Goal: Navigation & Orientation: Find specific page/section

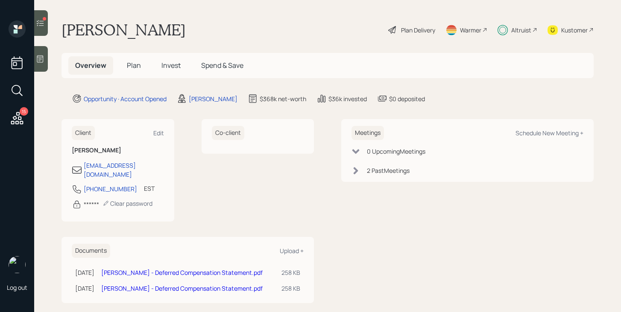
click at [44, 26] on icon at bounding box center [40, 23] width 9 height 9
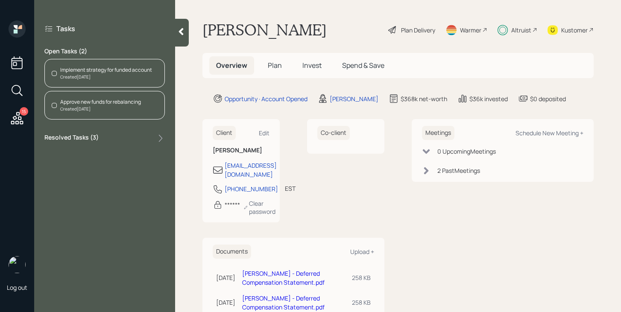
click at [104, 75] on div "Created [DATE]" at bounding box center [106, 77] width 92 height 6
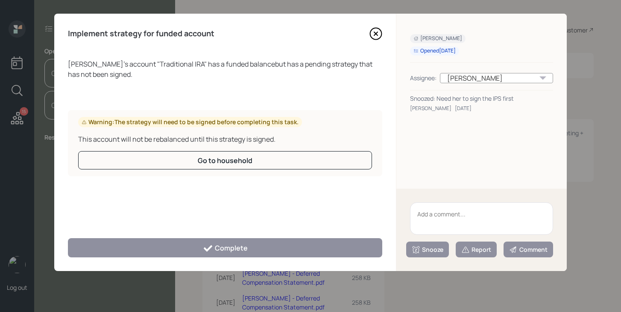
click at [380, 34] on icon at bounding box center [376, 33] width 13 height 13
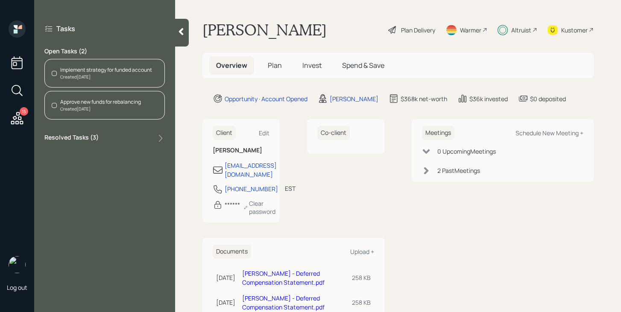
click at [301, 69] on h5 "Invest" at bounding box center [312, 65] width 33 height 18
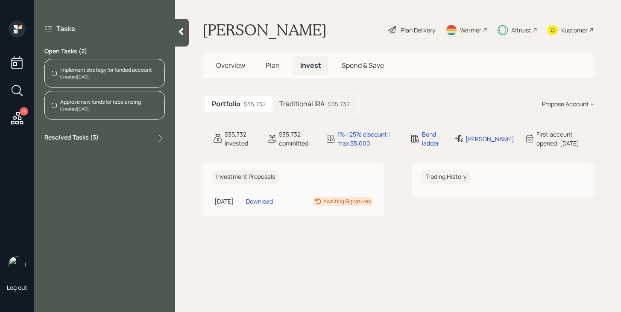
click at [317, 108] on h5 "Traditional IRA" at bounding box center [301, 104] width 45 height 8
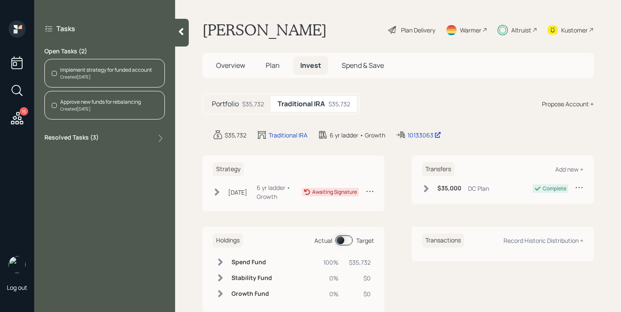
click at [177, 35] on icon at bounding box center [181, 31] width 9 height 9
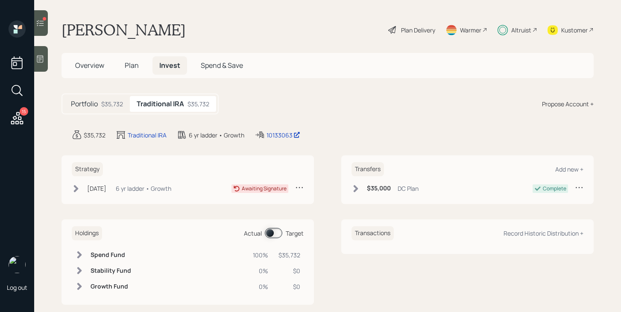
click at [21, 113] on div "15" at bounding box center [24, 111] width 9 height 9
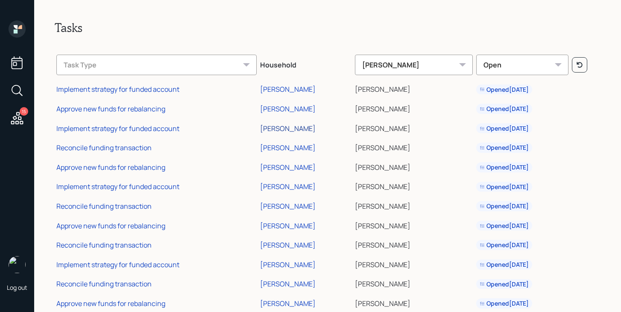
click at [288, 129] on div "[PERSON_NAME]" at bounding box center [288, 128] width 56 height 9
